Goal: Transaction & Acquisition: Purchase product/service

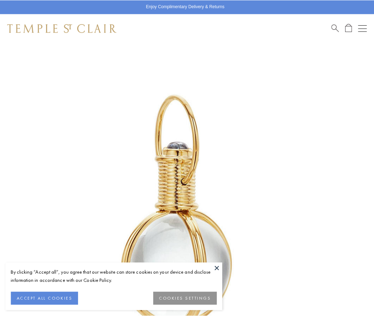
scroll to position [184, 0]
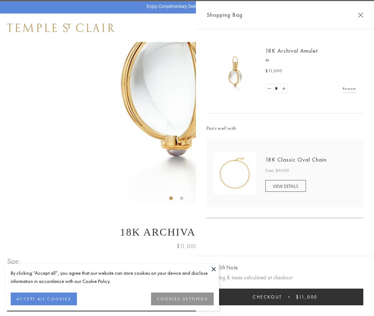
click at [285, 297] on button "Checkout $11,000" at bounding box center [284, 297] width 157 height 17
